Goal: Task Accomplishment & Management: Use online tool/utility

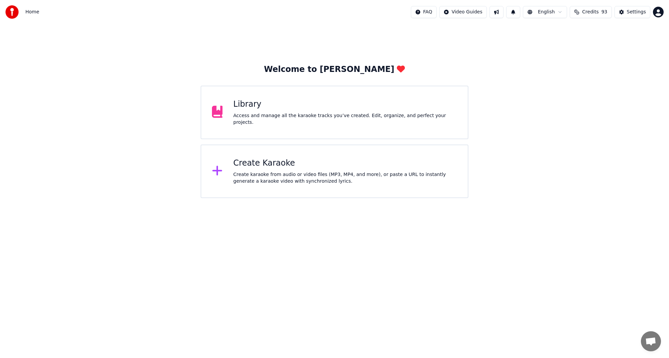
click at [331, 169] on div "Create Karaoke Create karaoke from audio or video files (MP3, MP4, and more), o…" at bounding box center [345, 171] width 224 height 27
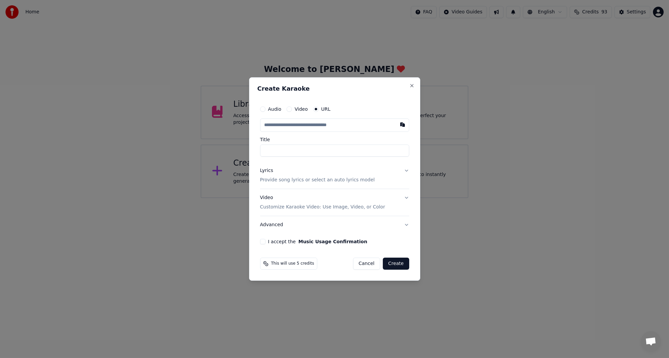
type input "**********"
click at [406, 172] on button "Lyrics Provide song lyrics or select an auto lyrics model" at bounding box center [334, 175] width 149 height 27
type input "**********"
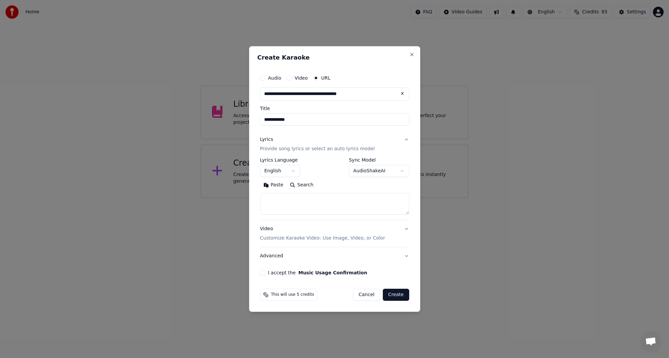
click at [401, 173] on body "**********" at bounding box center [334, 99] width 669 height 198
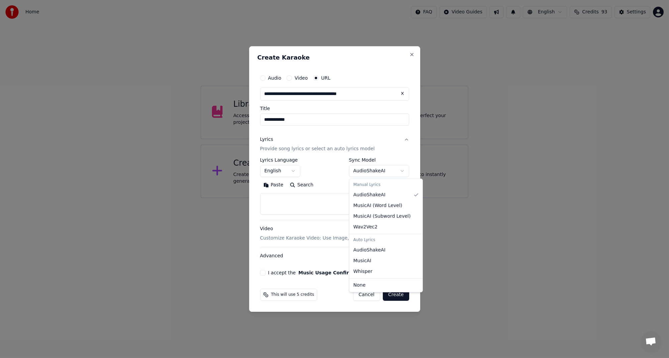
select select "****"
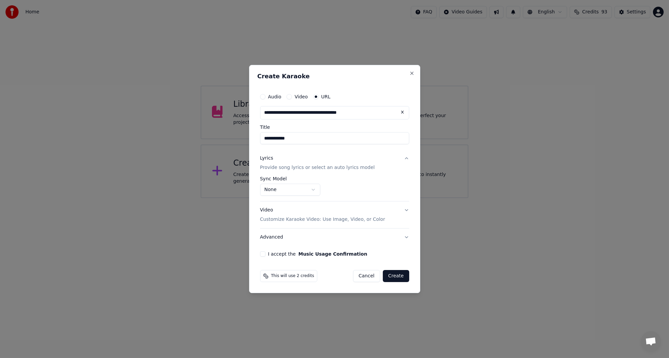
click at [268, 275] on div "This will use 2 credits" at bounding box center [288, 276] width 57 height 12
click at [264, 275] on circle at bounding box center [265, 275] width 3 height 3
click at [397, 277] on button "Create" at bounding box center [396, 276] width 26 height 12
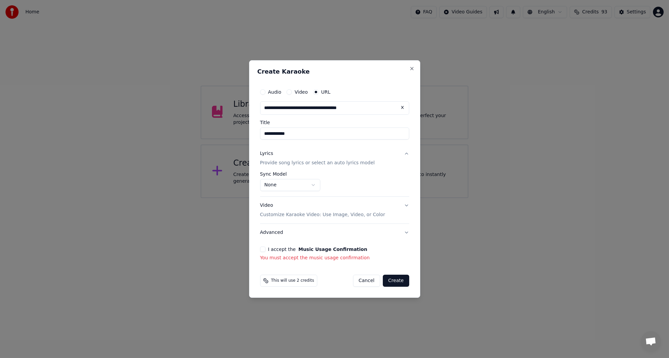
click at [262, 247] on button "I accept the Music Usage Confirmation" at bounding box center [262, 248] width 5 height 5
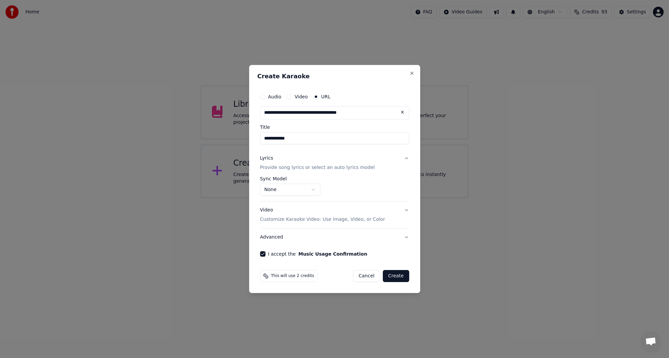
click at [399, 275] on button "Create" at bounding box center [396, 276] width 26 height 12
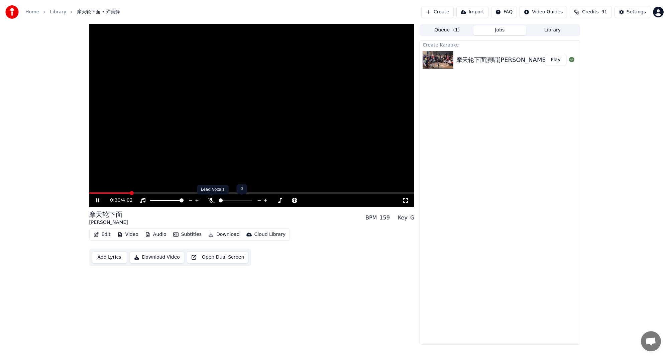
click at [212, 201] on icon at bounding box center [211, 200] width 7 height 5
click at [97, 201] on icon at bounding box center [98, 200] width 4 height 5
click at [210, 200] on icon at bounding box center [212, 200] width 4 height 5
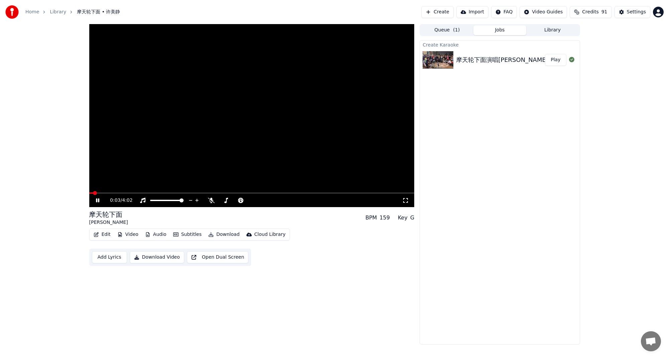
click at [93, 194] on span at bounding box center [95, 193] width 4 height 4
click at [89, 195] on span at bounding box center [91, 193] width 4 height 4
click at [326, 276] on div "0:53 / 4:02 摩天轮下面 许美静 BPM 159 Key G Edit Video Audio Subtitles Download Cloud L…" at bounding box center [251, 184] width 325 height 320
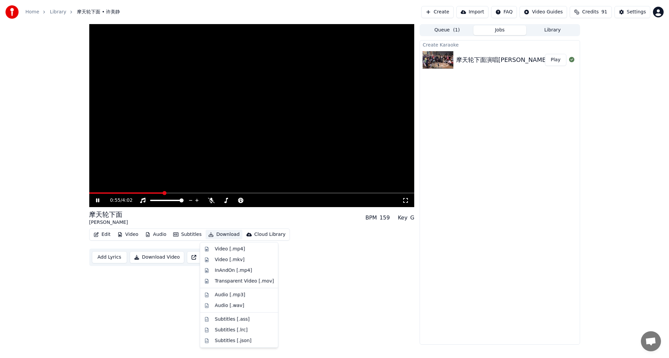
click at [224, 234] on button "Download" at bounding box center [224, 234] width 37 height 9
click at [95, 202] on icon at bounding box center [103, 200] width 16 height 5
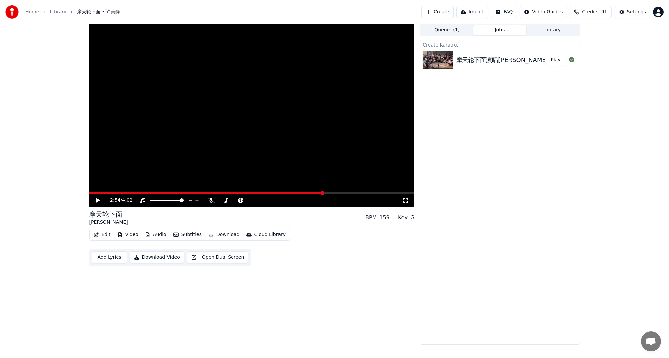
click at [95, 202] on icon at bounding box center [103, 200] width 16 height 5
click at [92, 193] on span at bounding box center [90, 192] width 3 height 1
click at [93, 195] on span at bounding box center [95, 193] width 4 height 4
click at [101, 199] on icon at bounding box center [103, 200] width 16 height 5
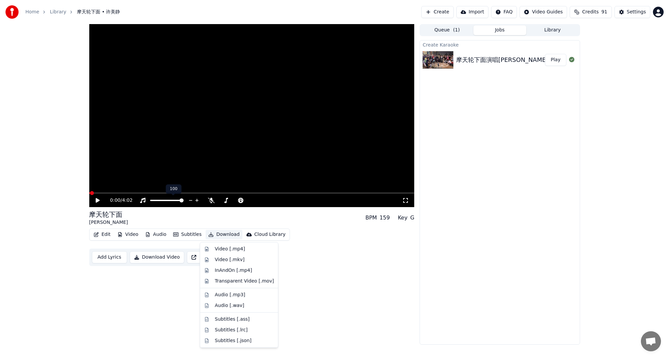
click at [220, 236] on button "Download" at bounding box center [224, 234] width 37 height 9
click at [237, 273] on div "InAndOn [.mp4]" at bounding box center [233, 270] width 37 height 7
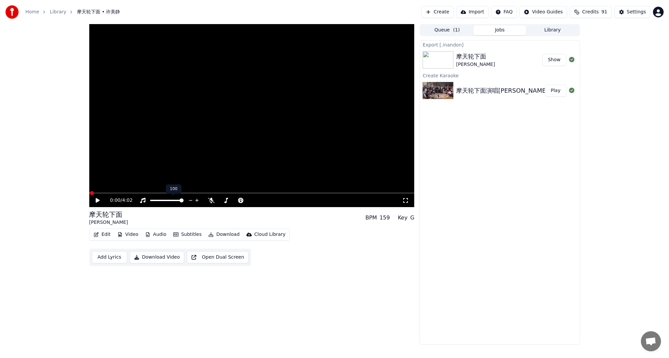
click at [264, 253] on div "Edit Video Audio Subtitles Download Cloud Library Add Lyrics Download Video Ope…" at bounding box center [251, 246] width 325 height 37
click at [208, 293] on div "0:00 / 4:02 摩天轮下面 许美静 BPM 159 Key G Edit Video Audio Subtitles Download Cloud L…" at bounding box center [251, 184] width 325 height 320
click at [98, 235] on icon "button" at bounding box center [96, 234] width 5 height 5
click at [97, 200] on icon at bounding box center [98, 200] width 4 height 5
click at [89, 194] on span at bounding box center [91, 193] width 4 height 4
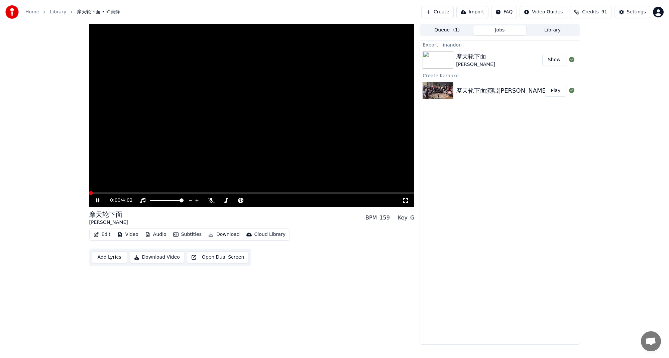
click at [89, 195] on span at bounding box center [91, 193] width 4 height 4
click at [212, 201] on icon at bounding box center [211, 200] width 7 height 5
click at [90, 193] on span at bounding box center [92, 193] width 4 height 4
click at [89, 194] on span at bounding box center [91, 193] width 4 height 4
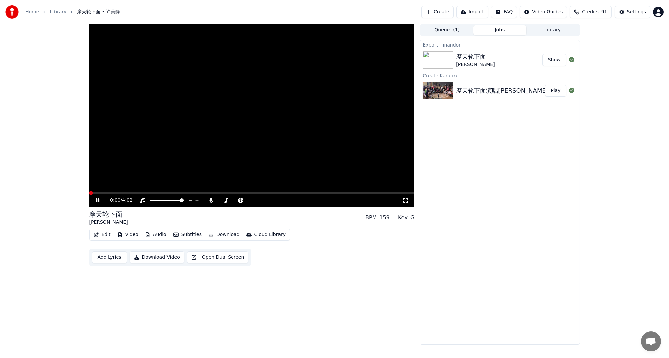
click at [89, 195] on span at bounding box center [91, 193] width 4 height 4
click at [211, 200] on icon at bounding box center [212, 200] width 4 height 5
click at [89, 194] on span at bounding box center [91, 193] width 4 height 4
click at [91, 193] on span at bounding box center [89, 192] width 1 height 1
click at [96, 201] on icon at bounding box center [98, 200] width 4 height 5
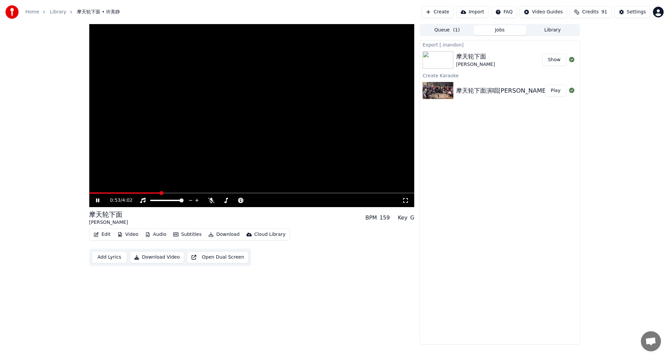
click at [97, 200] on icon at bounding box center [103, 200] width 16 height 5
click at [210, 200] on icon at bounding box center [211, 200] width 7 height 5
click at [91, 193] on span at bounding box center [89, 192] width 1 height 1
click at [98, 201] on icon at bounding box center [98, 200] width 4 height 5
click at [99, 202] on icon at bounding box center [103, 200] width 16 height 5
